Goal: Task Accomplishment & Management: Complete application form

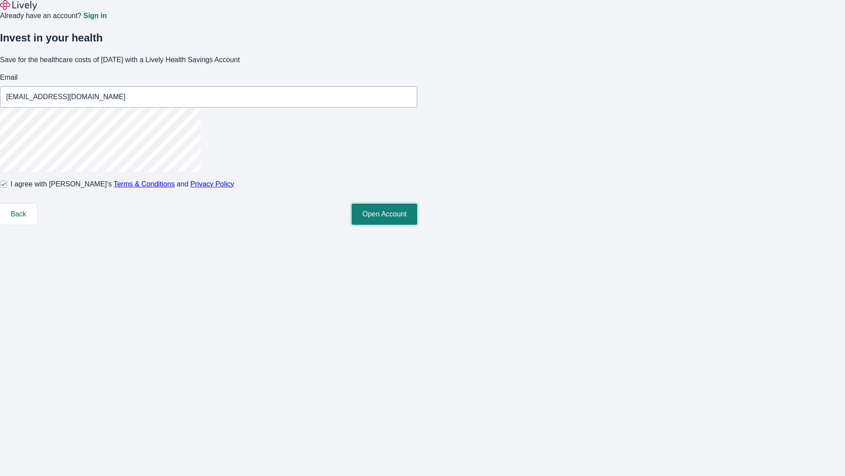
click at [417, 225] on button "Open Account" at bounding box center [385, 213] width 66 height 21
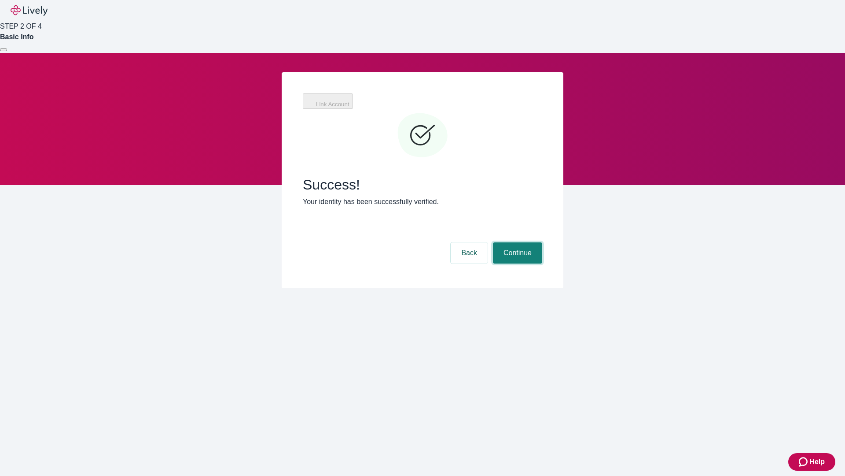
click at [517, 242] on button "Continue" at bounding box center [517, 252] width 49 height 21
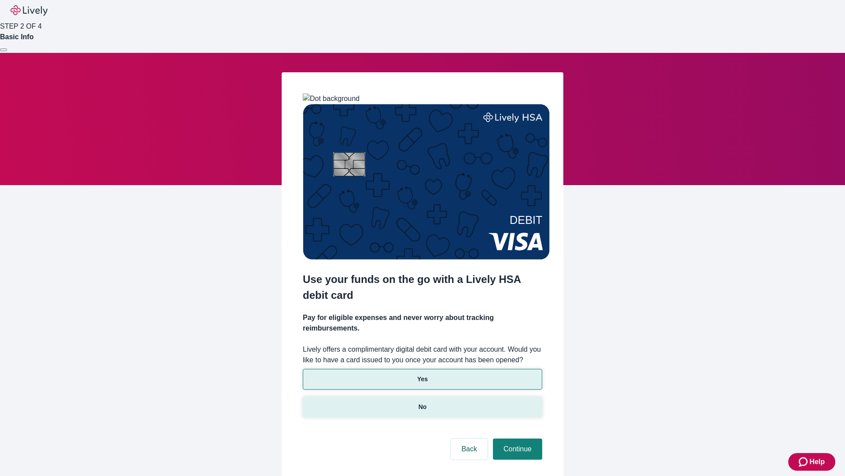
click at [422, 402] on p "No" at bounding box center [423, 406] width 8 height 9
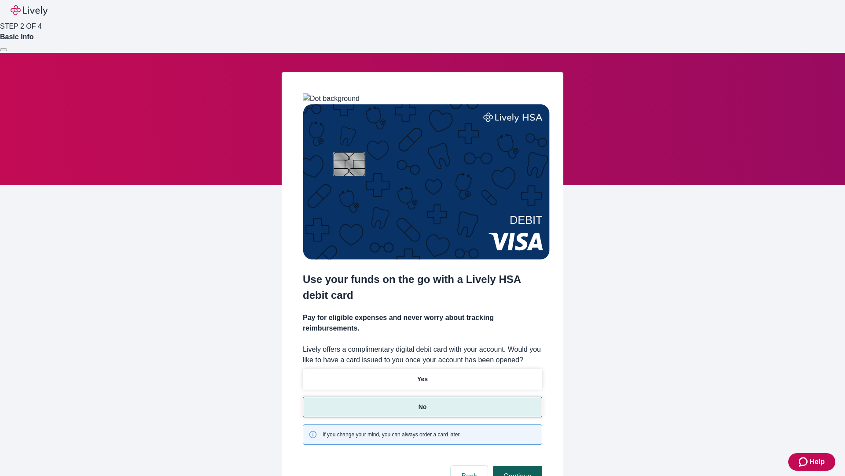
click at [517, 465] on button "Continue" at bounding box center [517, 475] width 49 height 21
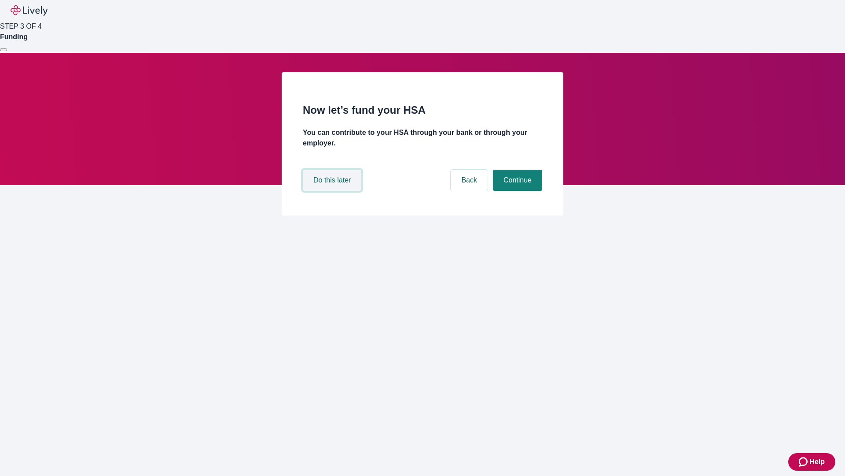
click at [333, 191] on button "Do this later" at bounding box center [332, 180] width 59 height 21
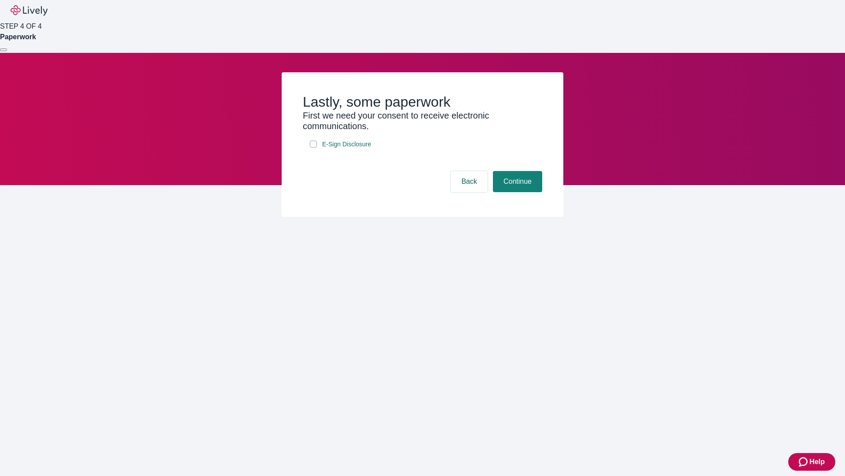
click at [314, 148] on input "E-Sign Disclosure" at bounding box center [313, 143] width 7 height 7
checkbox input "true"
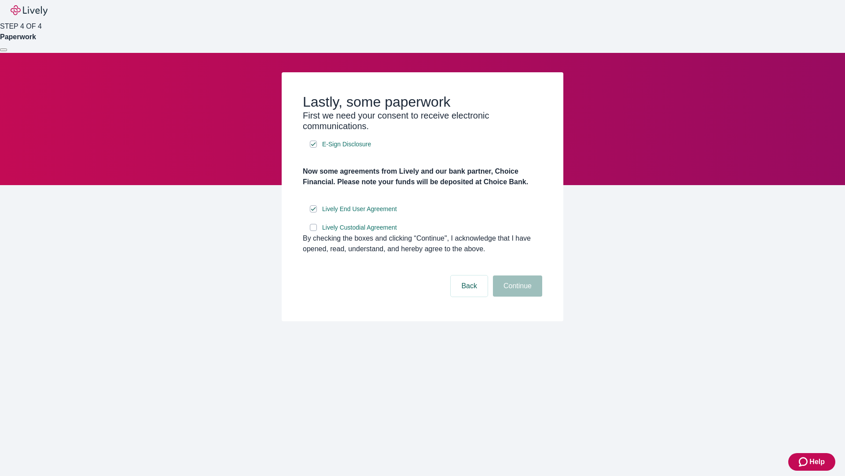
click at [314, 231] on input "Lively Custodial Agreement" at bounding box center [313, 227] width 7 height 7
checkbox input "true"
click at [517, 296] on button "Continue" at bounding box center [517, 285] width 49 height 21
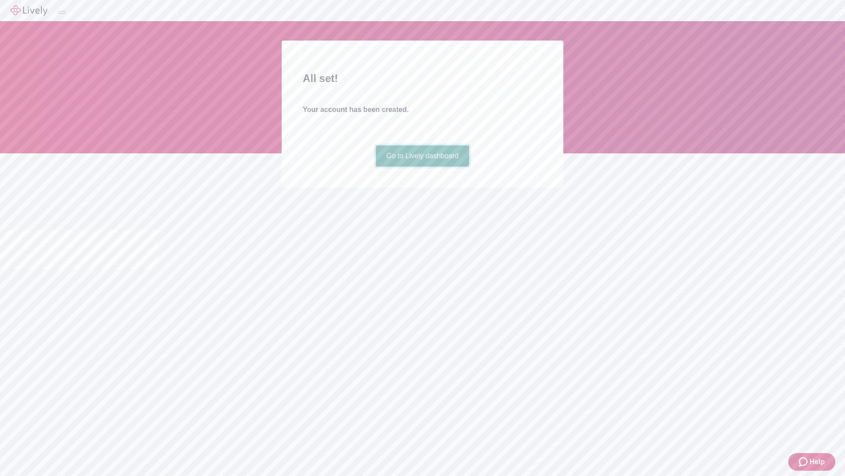
click at [422, 166] on link "Go to Lively dashboard" at bounding box center [423, 155] width 94 height 21
